Goal: Download file/media

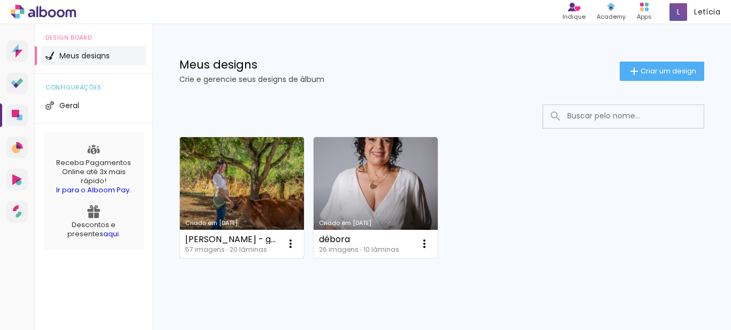
click at [252, 197] on link "Criado em [DATE]" at bounding box center [242, 197] width 124 height 121
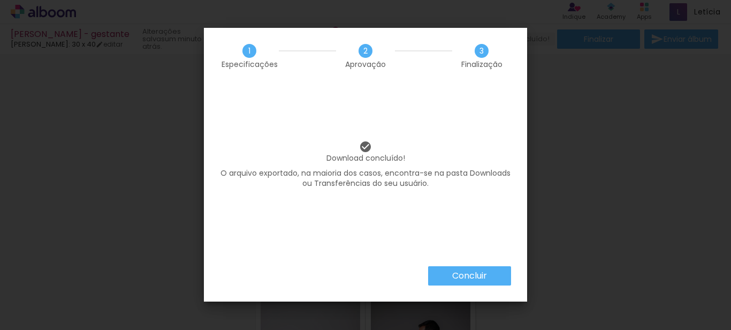
click at [0, 0] on slot "Concluir" at bounding box center [0, 0] width 0 height 0
